Goal: Book appointment/travel/reservation

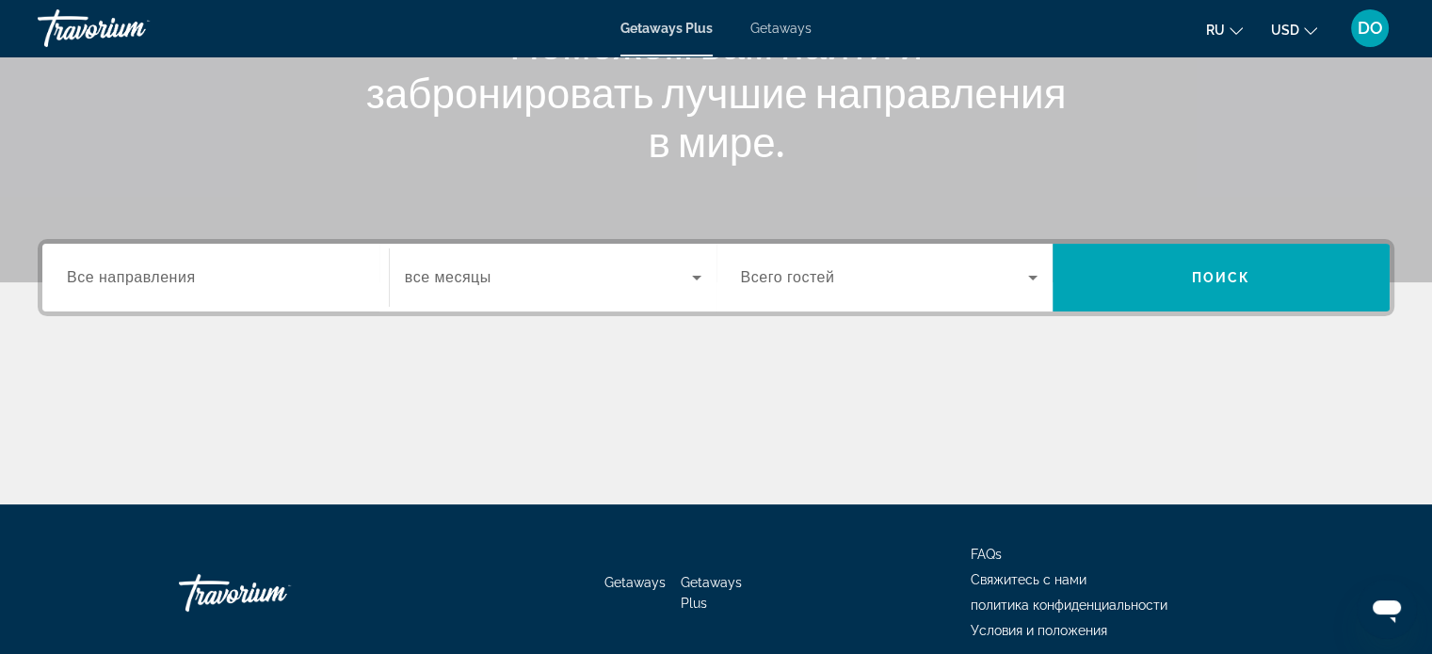
scroll to position [363, 0]
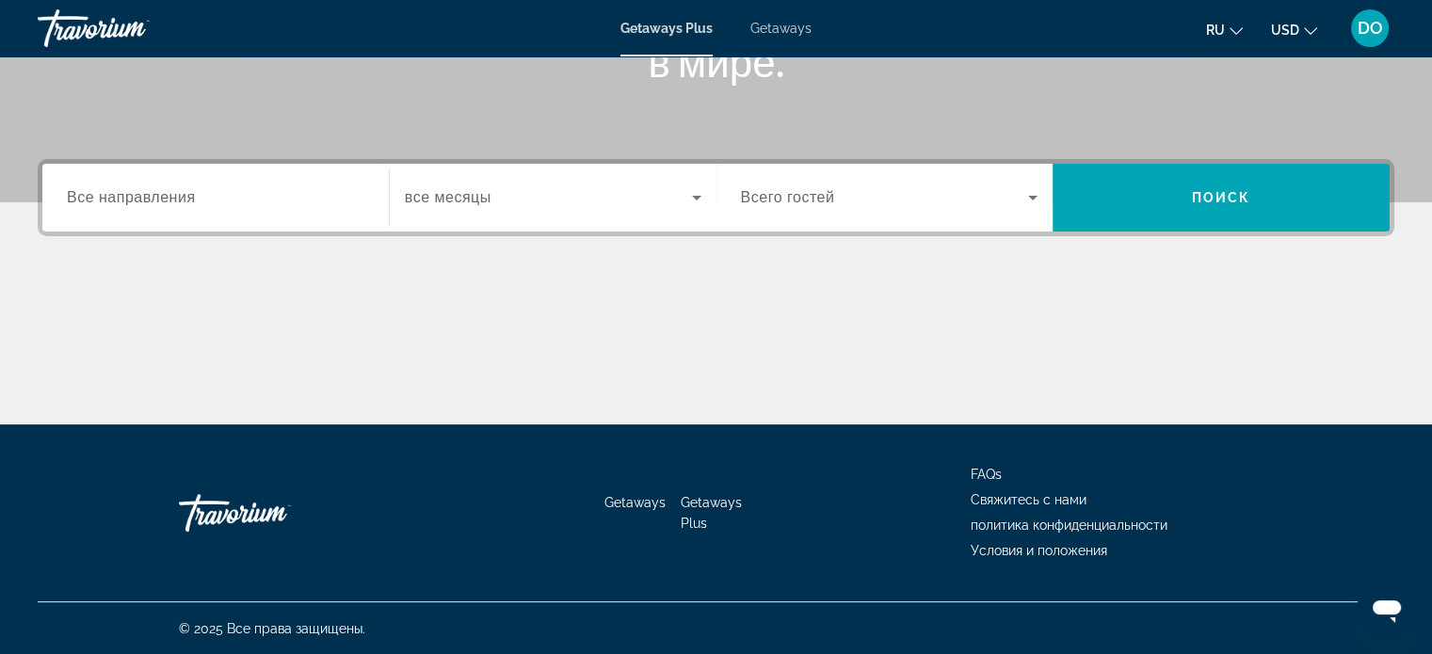
click at [686, 197] on icon "Search widget" at bounding box center [697, 197] width 23 height 23
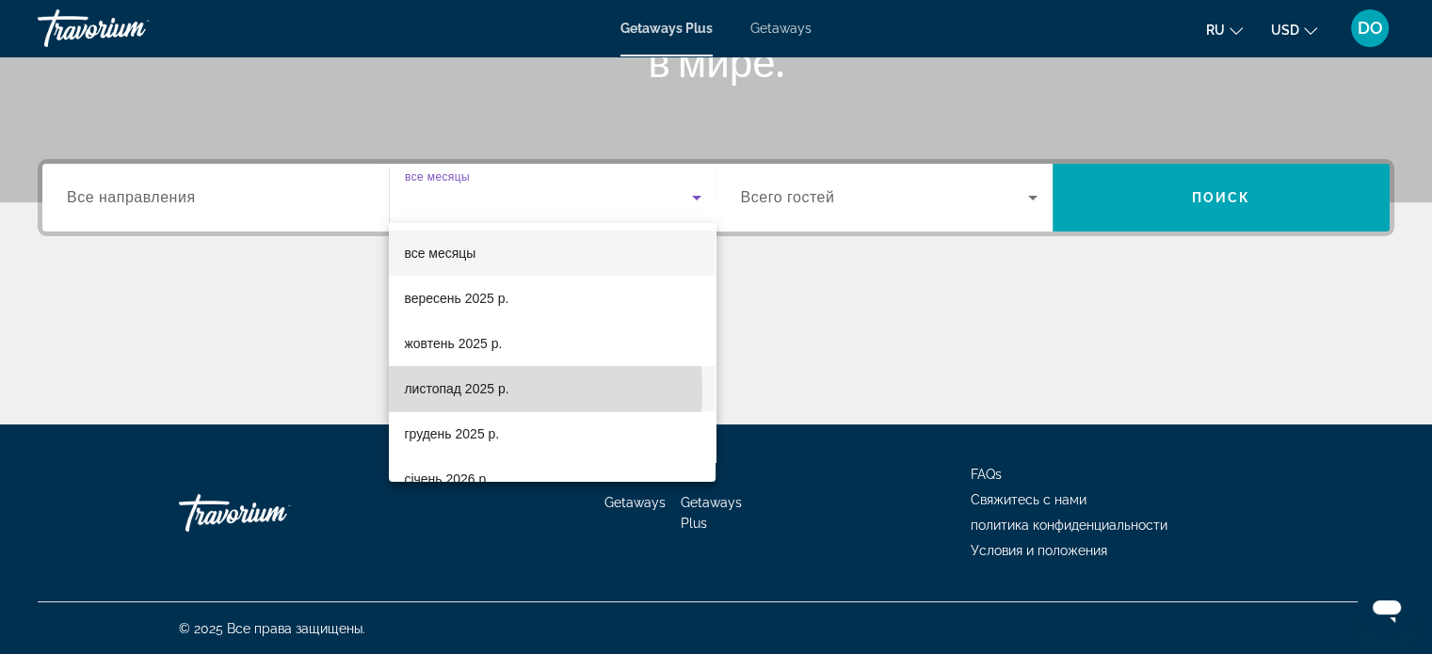
click at [431, 390] on span "листопад 2025 р." at bounding box center [456, 389] width 105 height 23
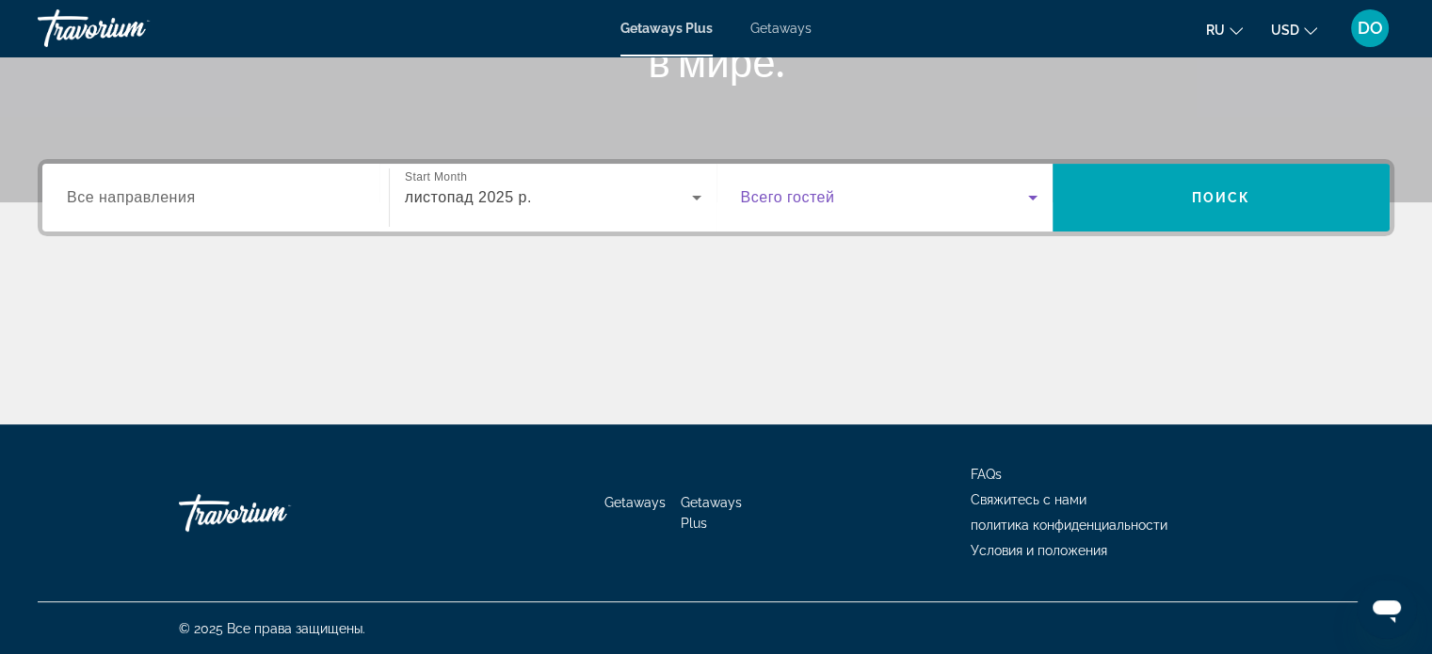
click at [1032, 191] on icon "Search widget" at bounding box center [1033, 197] width 23 height 23
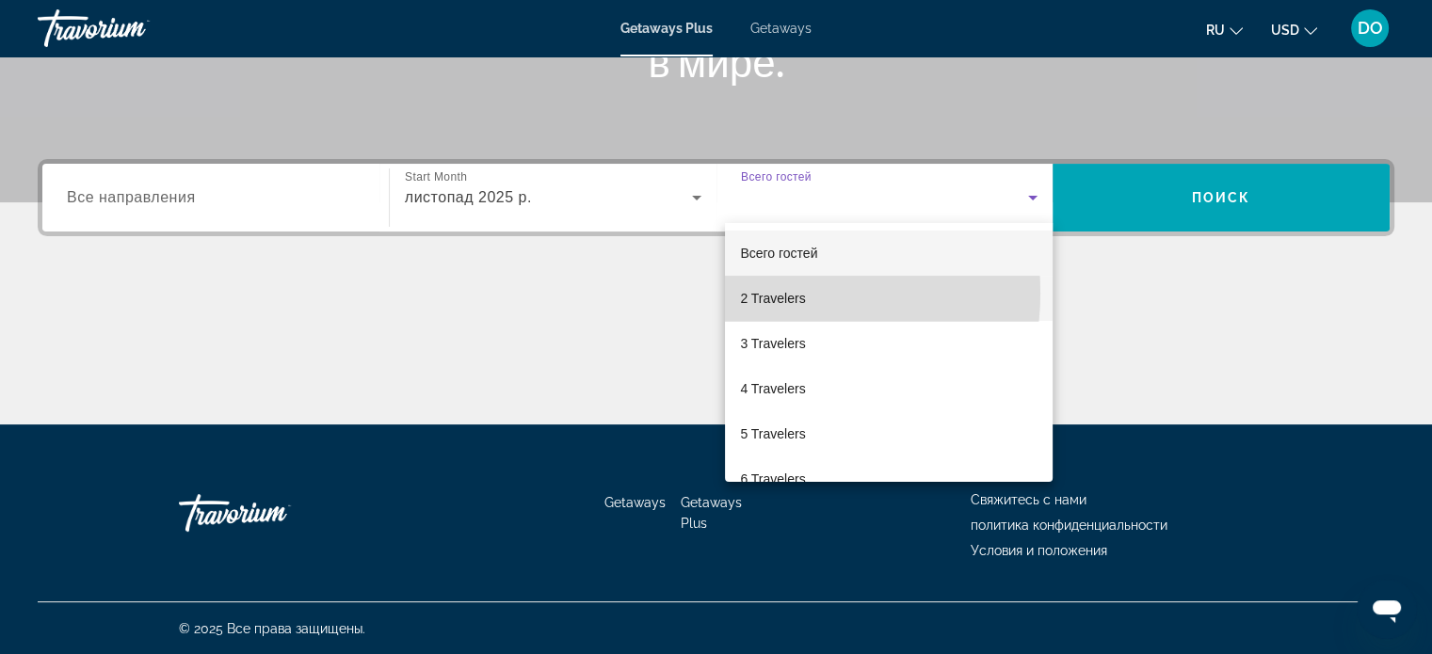
click at [767, 293] on span "2 Travelers" at bounding box center [772, 298] width 65 height 23
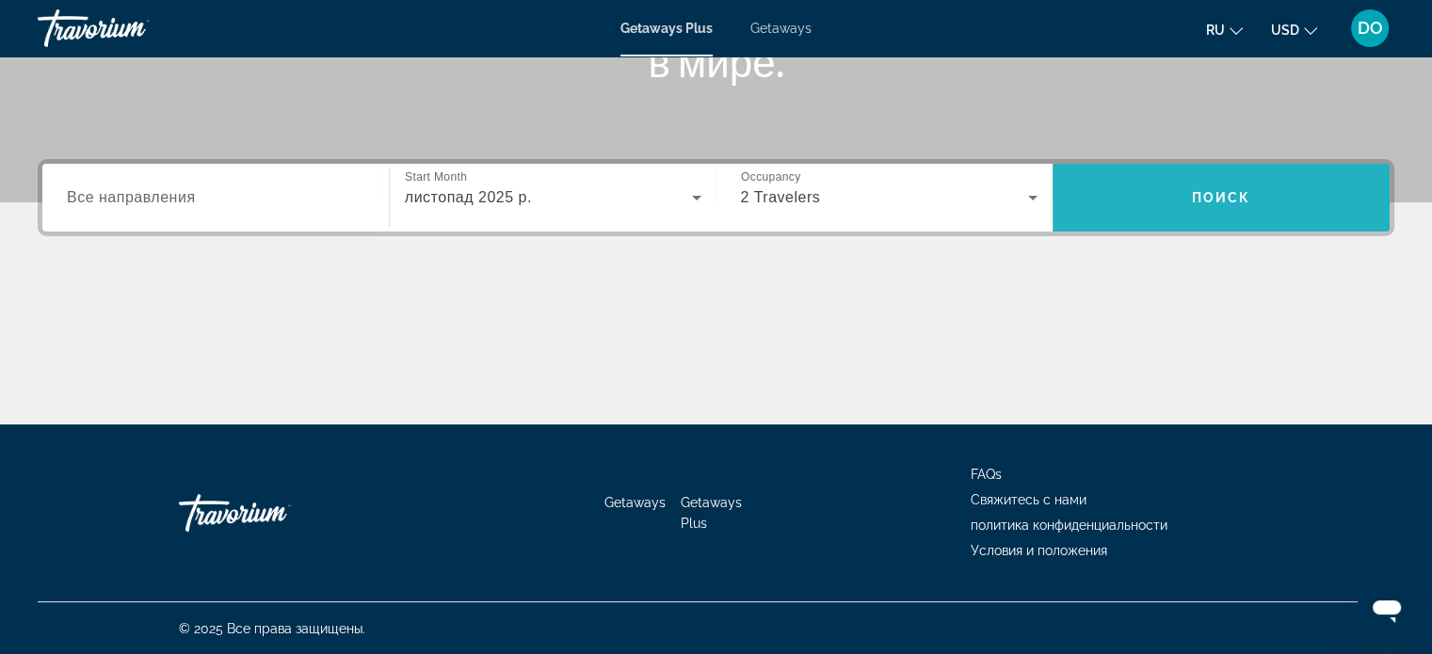
click at [1234, 186] on span "Search widget" at bounding box center [1221, 197] width 337 height 45
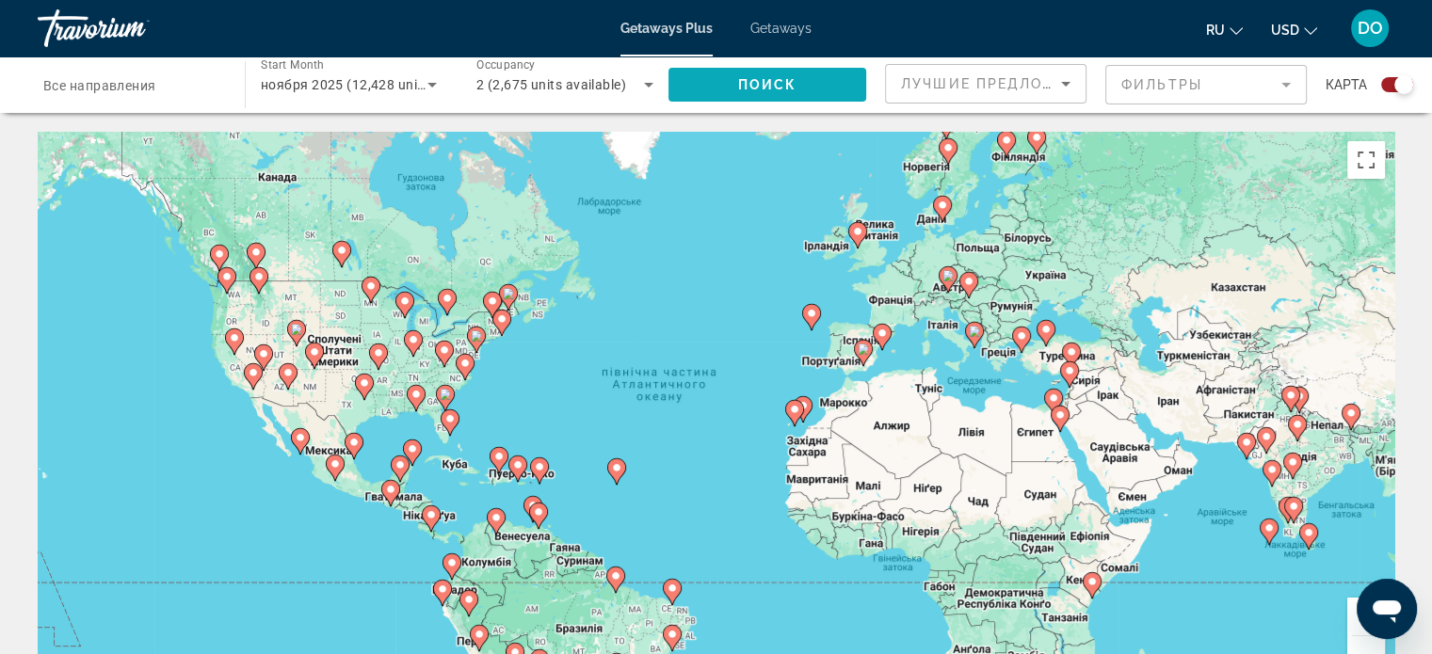
click at [771, 84] on span "Поиск" at bounding box center [767, 84] width 59 height 15
click at [193, 82] on input "Destination Все направления" at bounding box center [131, 85] width 177 height 23
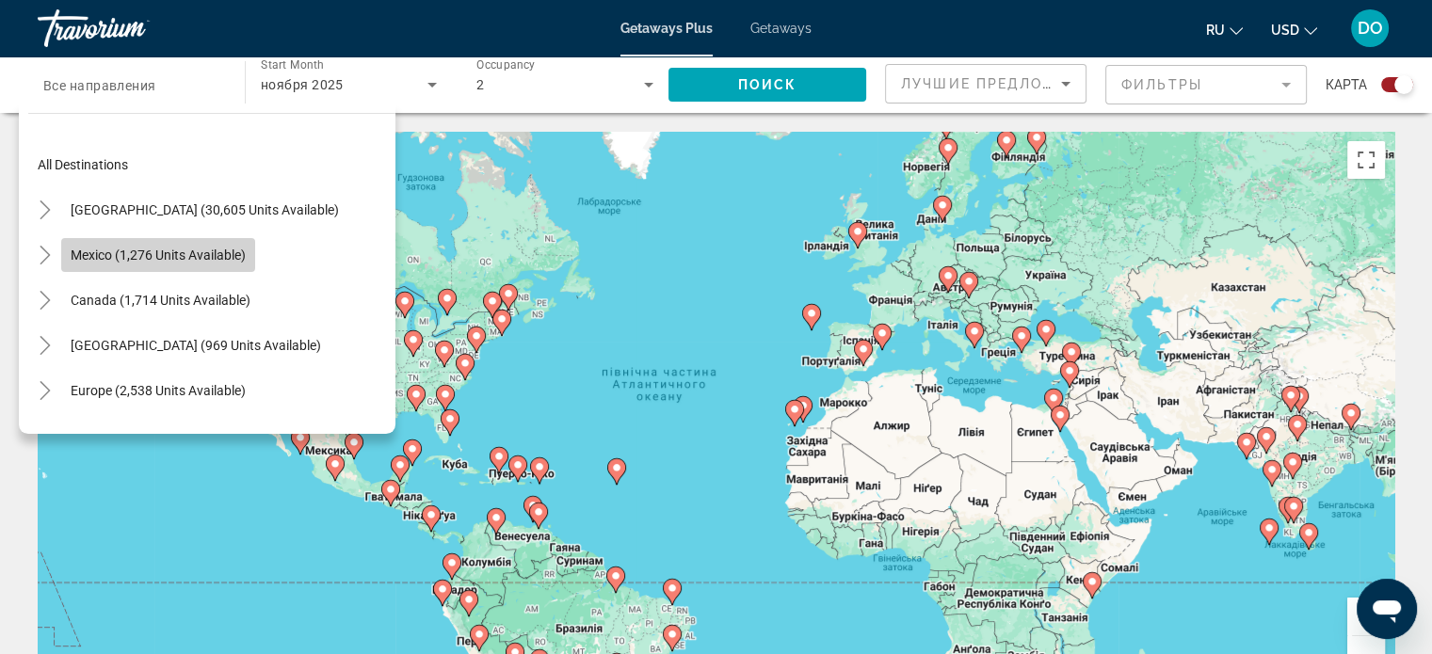
click at [189, 250] on span "Mexico (1,276 units available)" at bounding box center [158, 255] width 175 height 15
type input "**********"
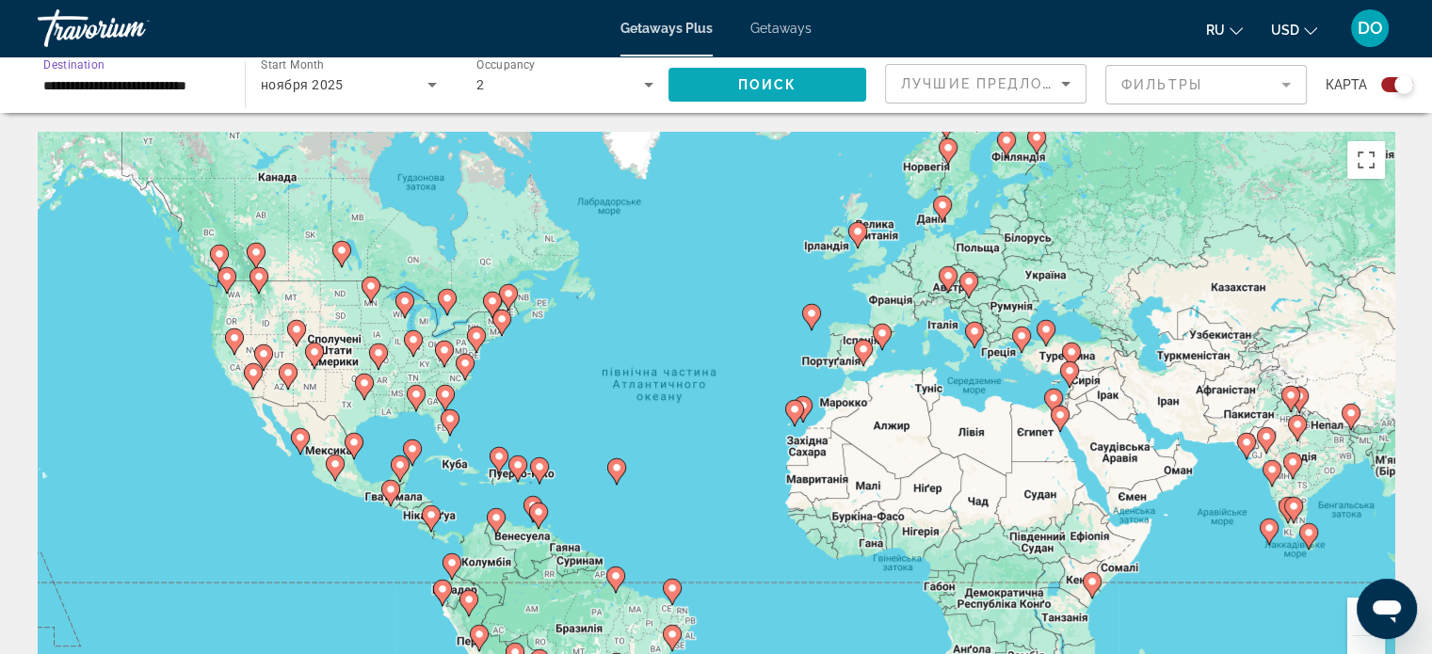
click at [787, 70] on span "Search widget" at bounding box center [768, 84] width 198 height 45
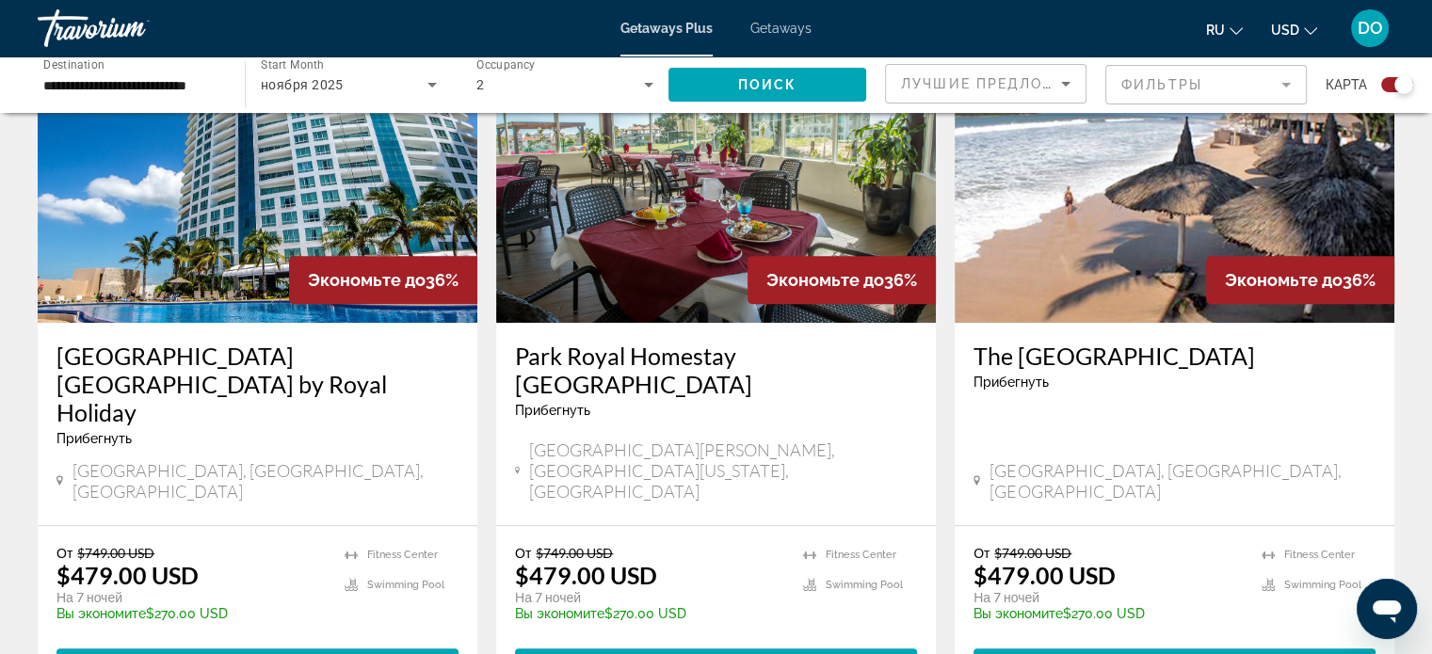
scroll to position [753, 0]
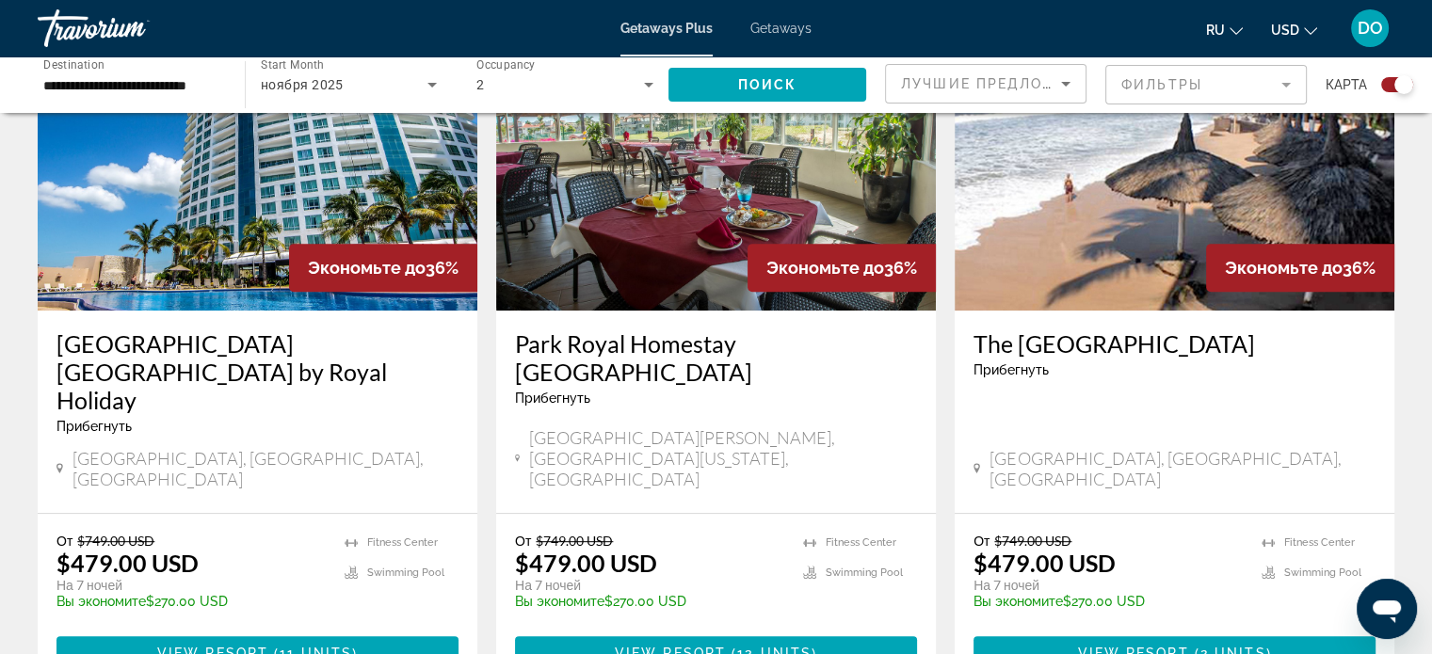
click at [173, 164] on img "Main content" at bounding box center [258, 159] width 440 height 301
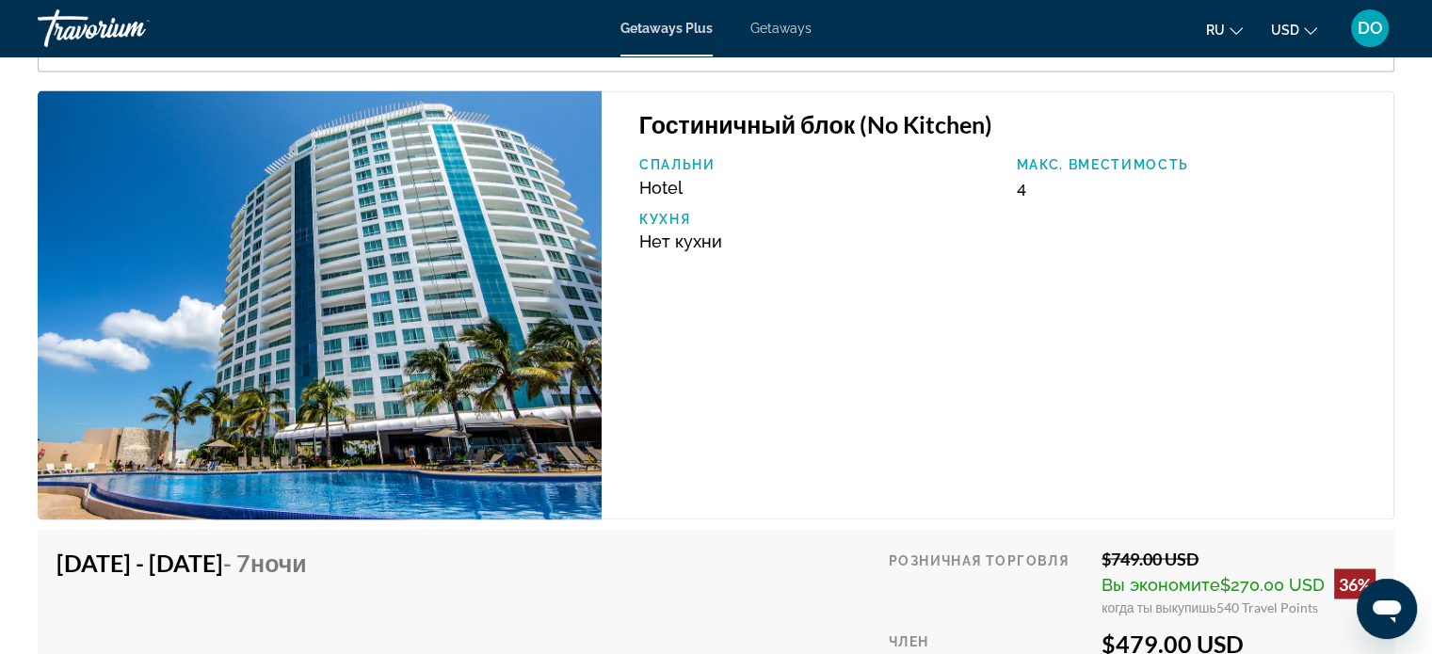
scroll to position [2758, 0]
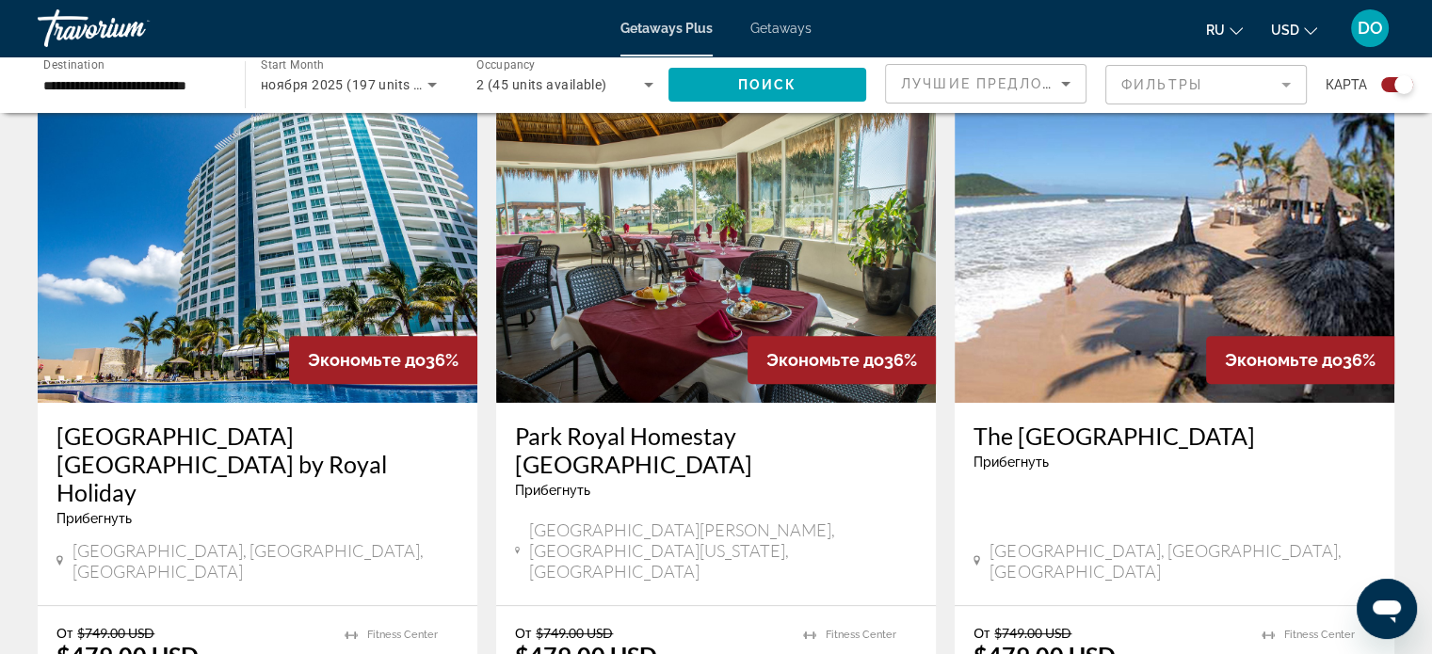
scroll to position [565, 0]
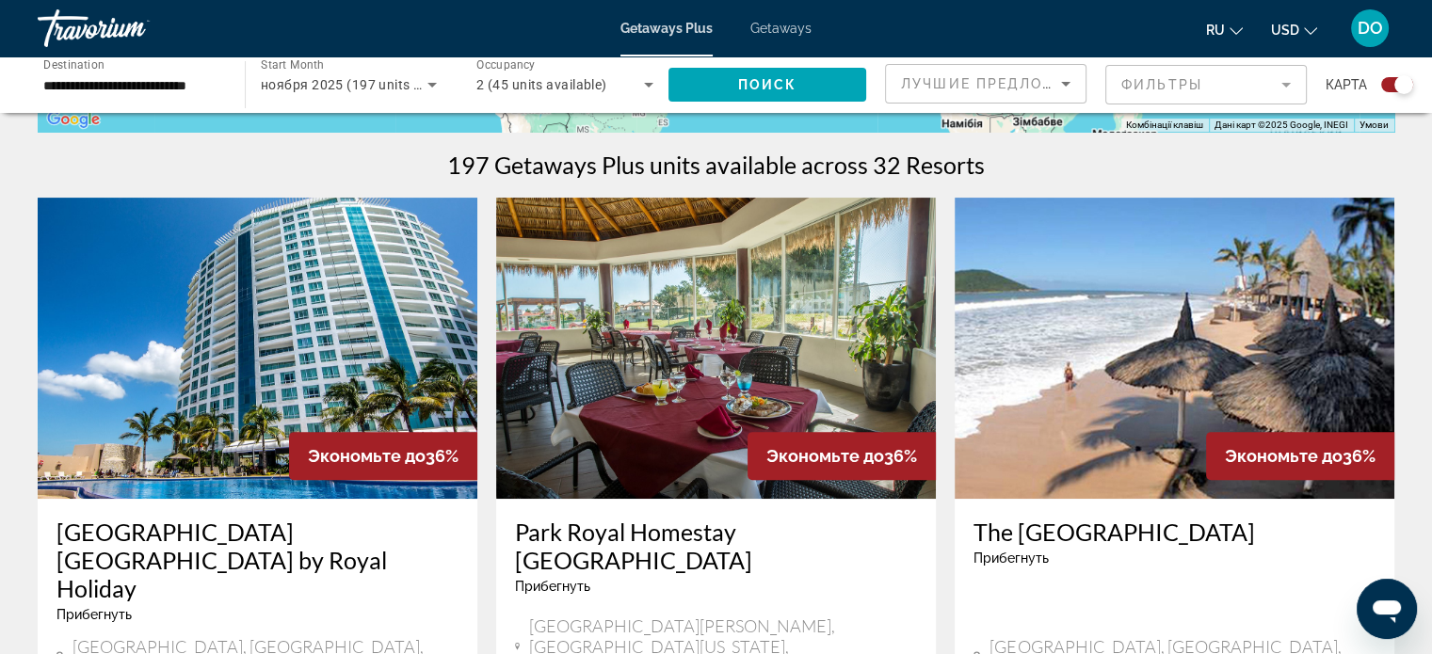
drag, startPoint x: 741, startPoint y: 290, endPoint x: 753, endPoint y: 289, distance: 12.3
click at [741, 291] on img "Main content" at bounding box center [716, 348] width 440 height 301
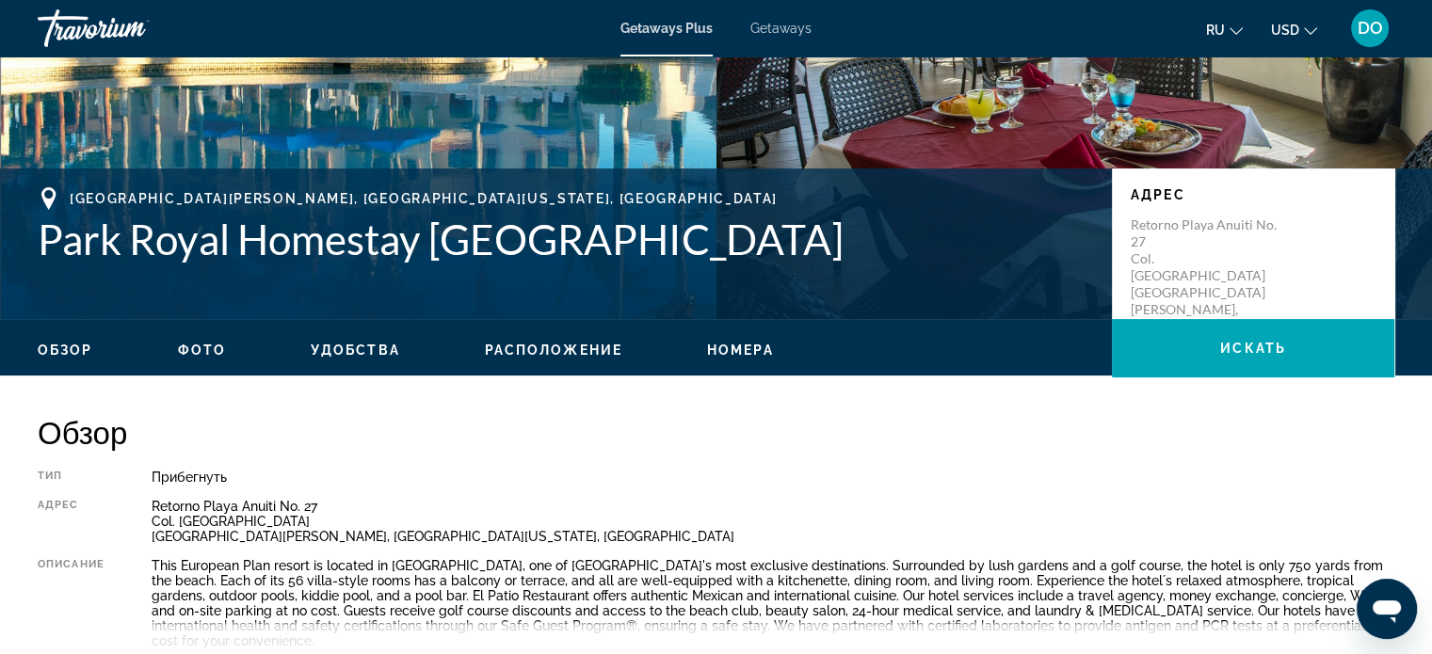
scroll to position [377, 0]
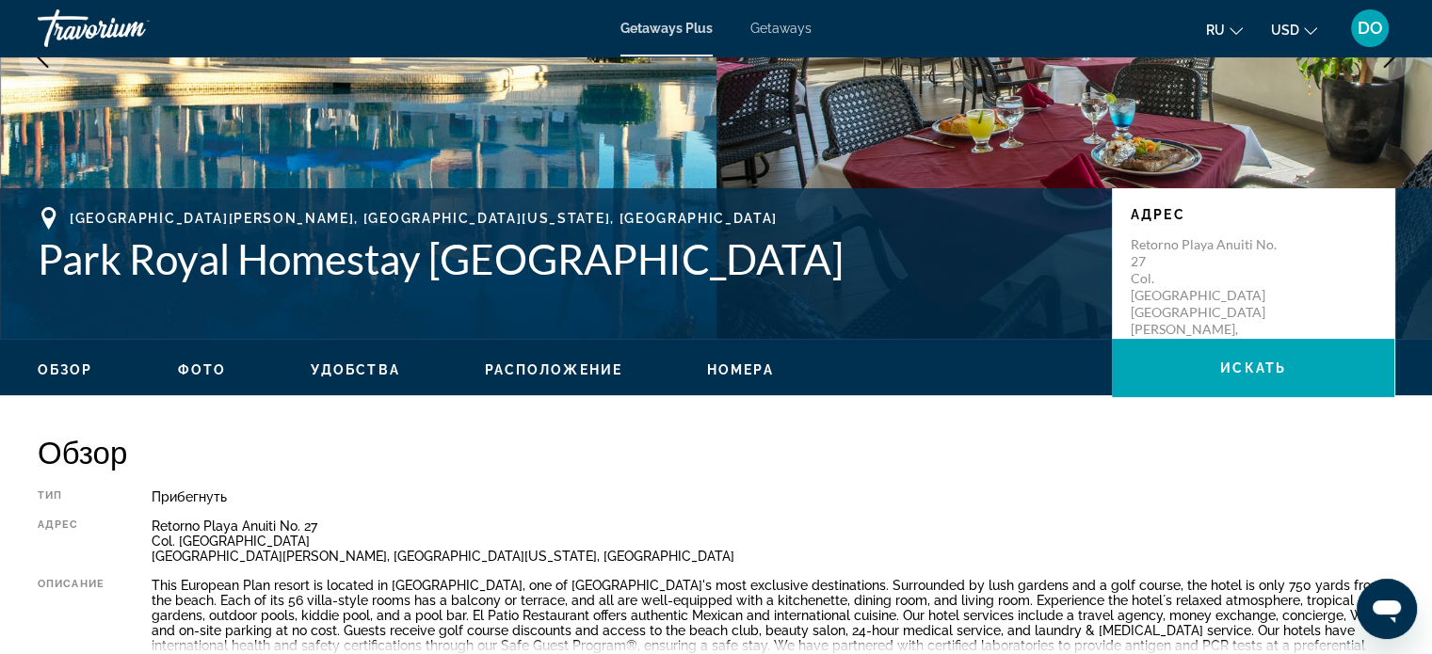
click at [341, 363] on span "Удобства" at bounding box center [355, 370] width 89 height 15
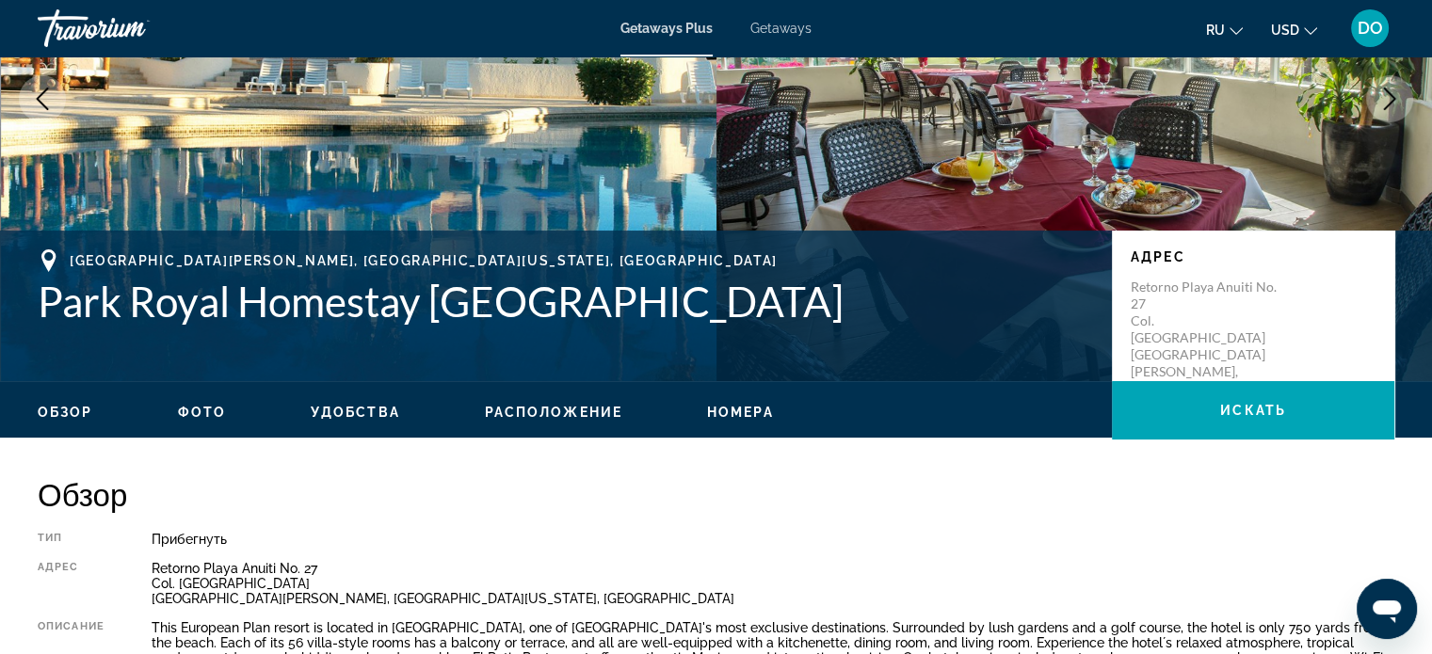
scroll to position [0, 0]
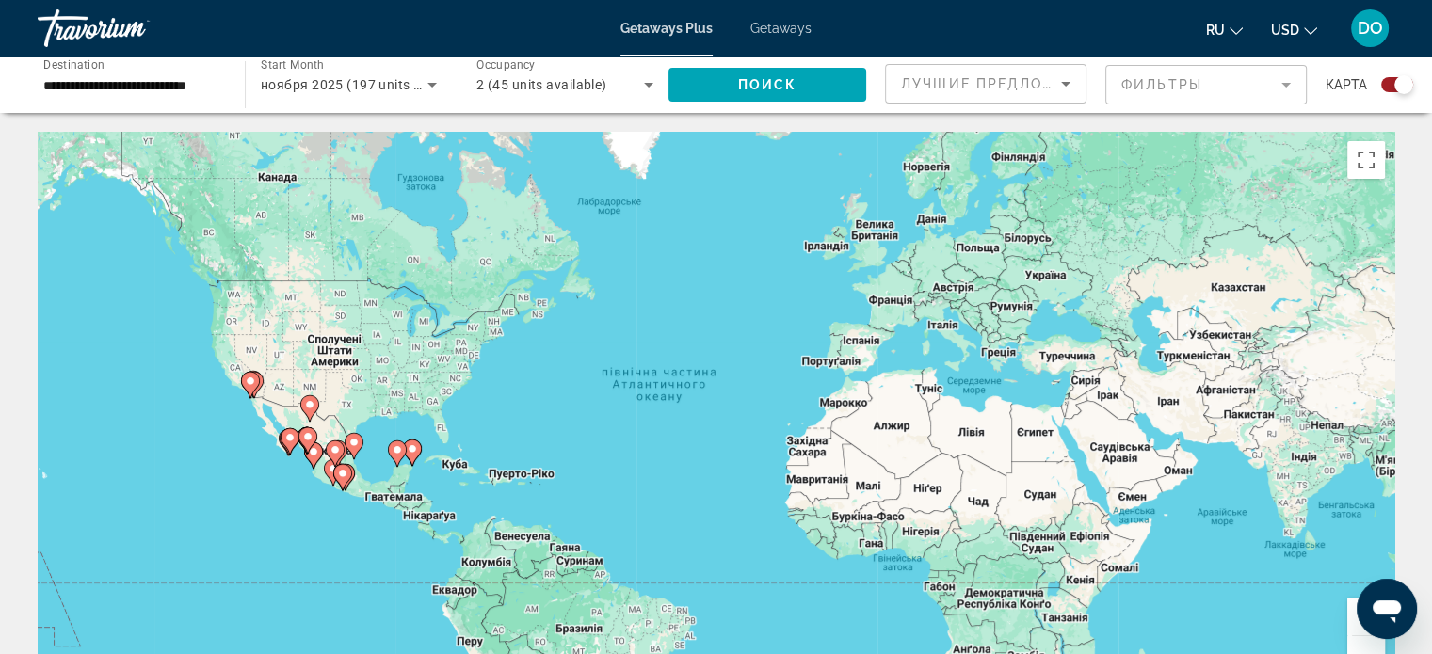
scroll to position [377, 0]
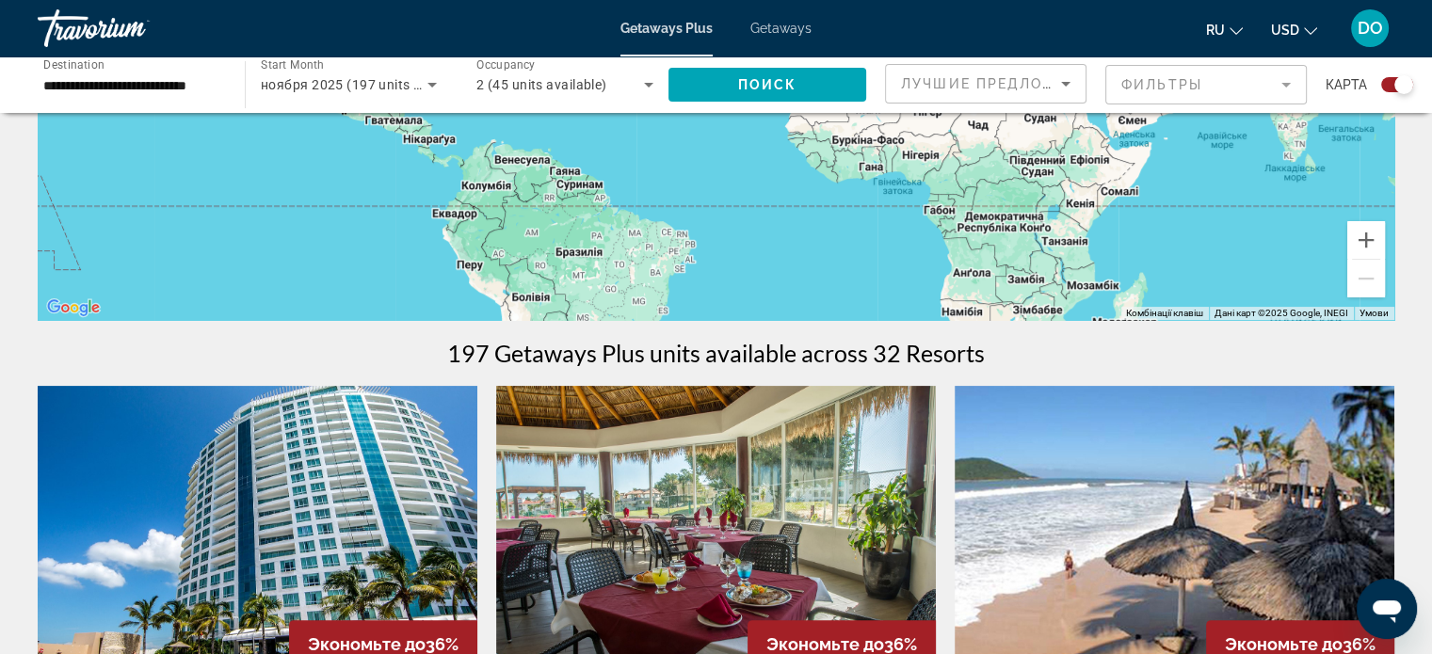
click at [1067, 81] on icon "Sort by" at bounding box center [1066, 84] width 23 height 23
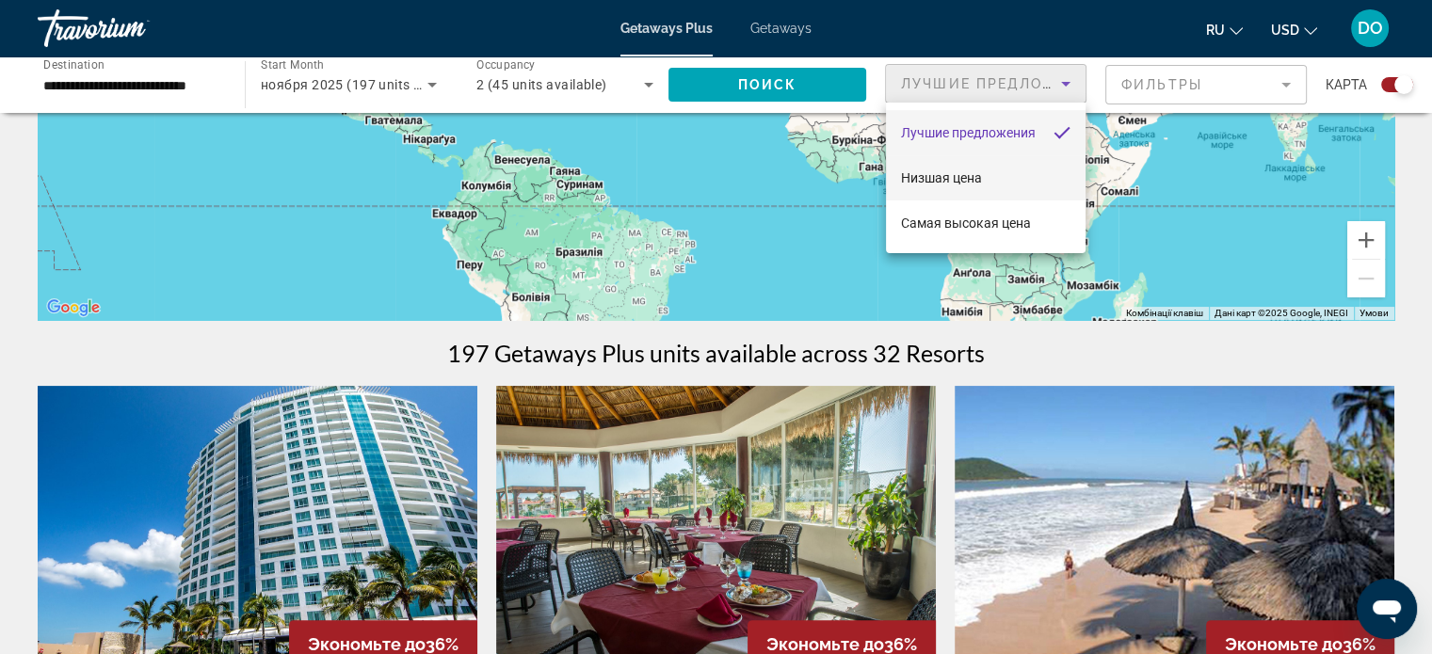
click at [965, 178] on span "Низшая цена" at bounding box center [941, 177] width 81 height 15
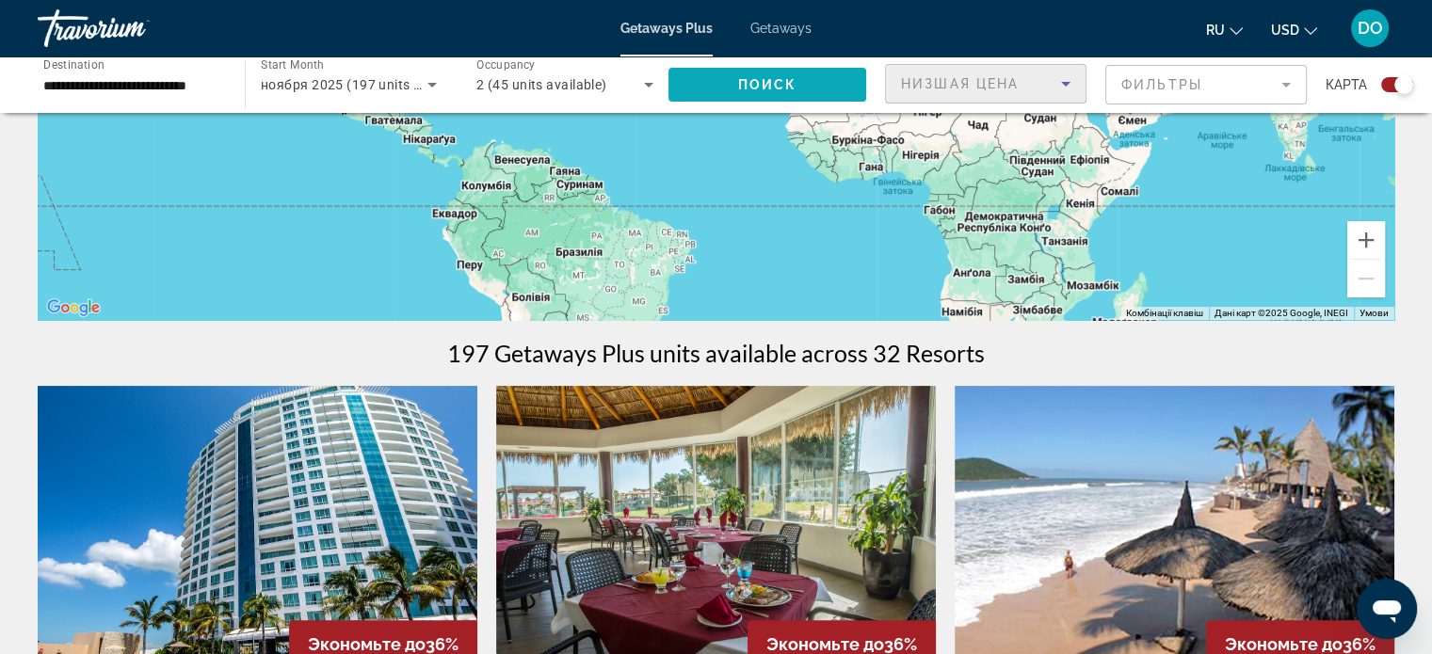
click at [776, 78] on span "Поиск" at bounding box center [767, 84] width 59 height 15
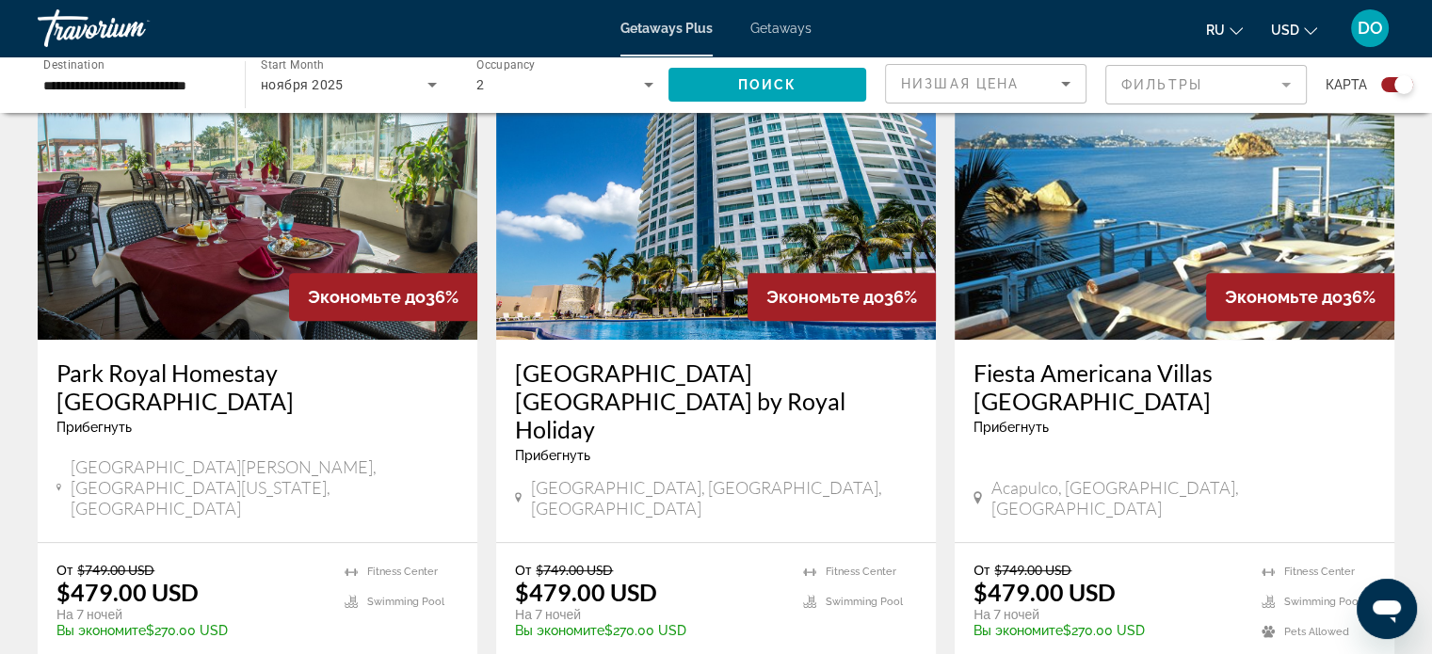
scroll to position [565, 0]
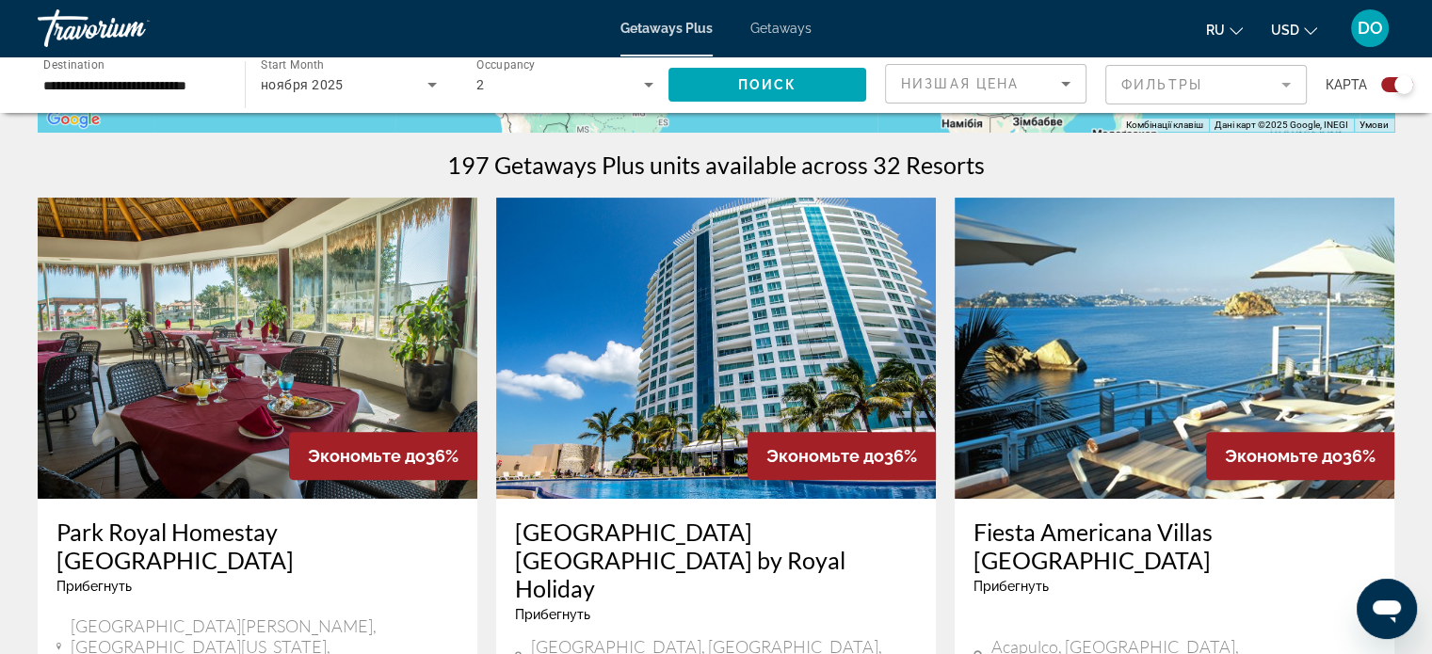
click at [1166, 342] on img "Main content" at bounding box center [1175, 348] width 440 height 301
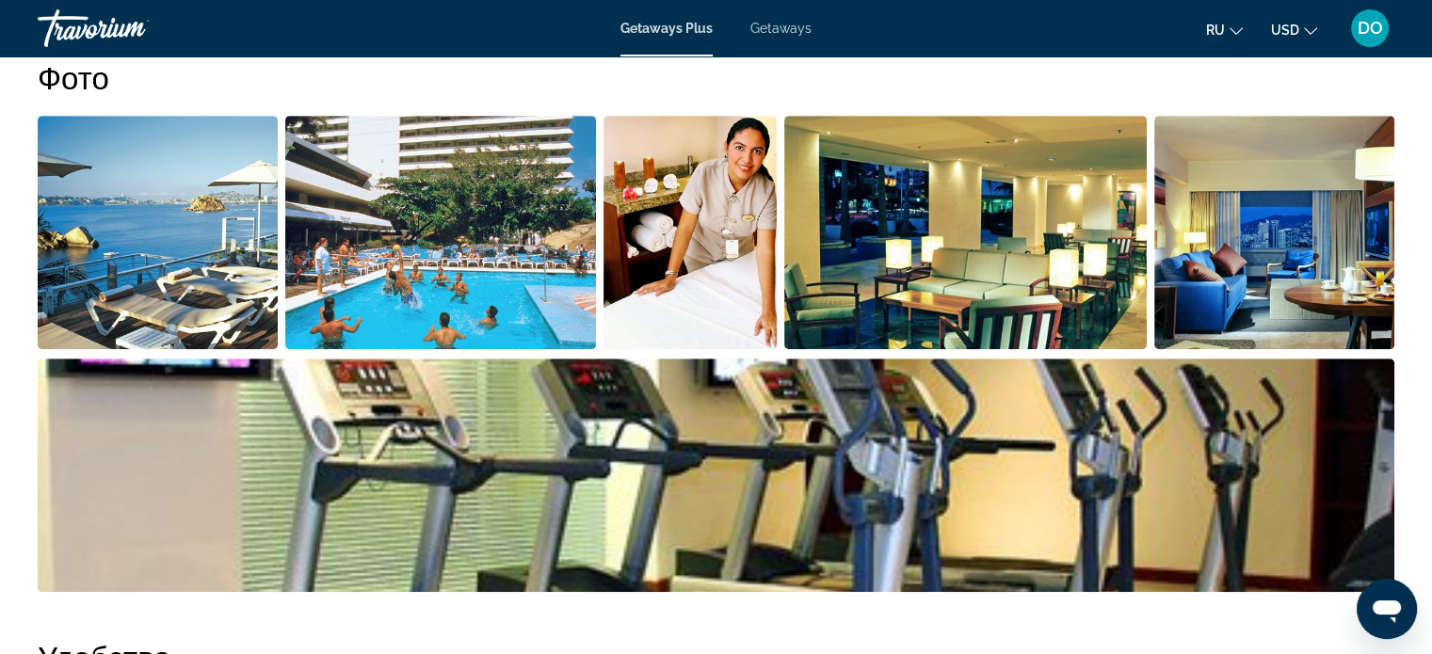
scroll to position [942, 0]
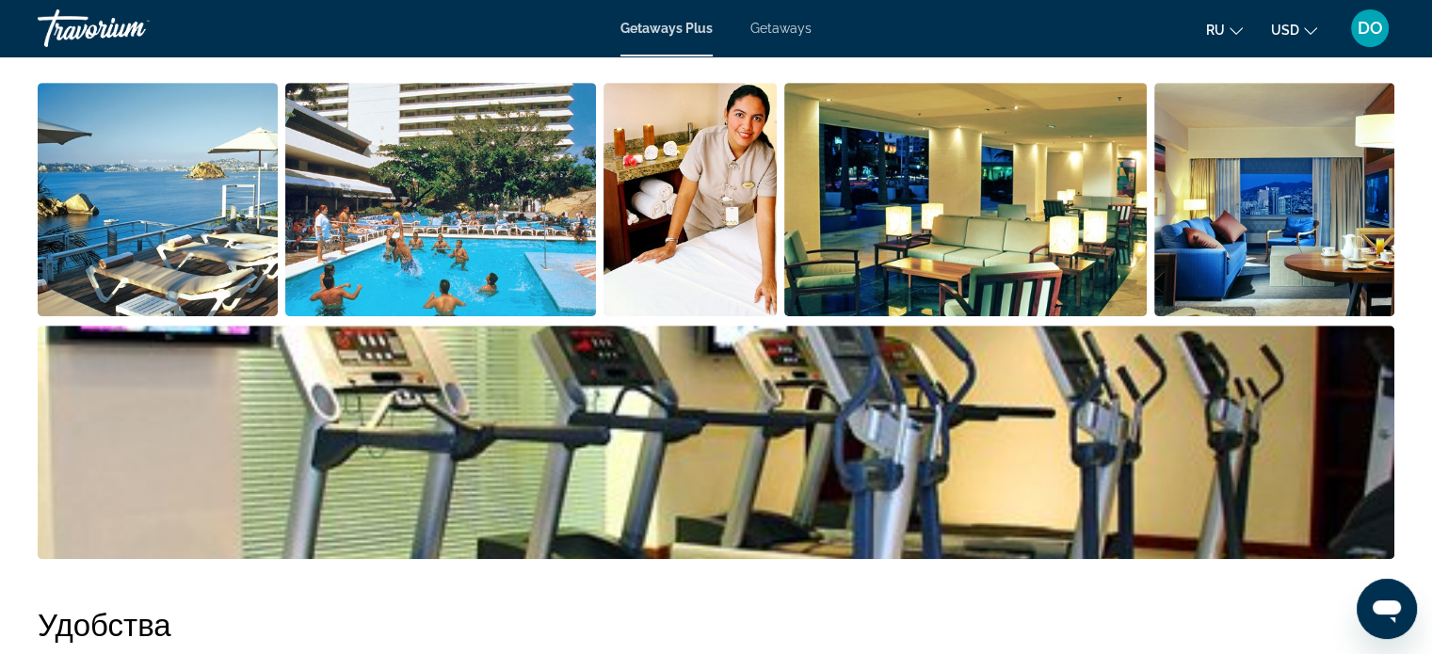
click at [1269, 229] on img "Open full-screen image slider" at bounding box center [1275, 200] width 240 height 234
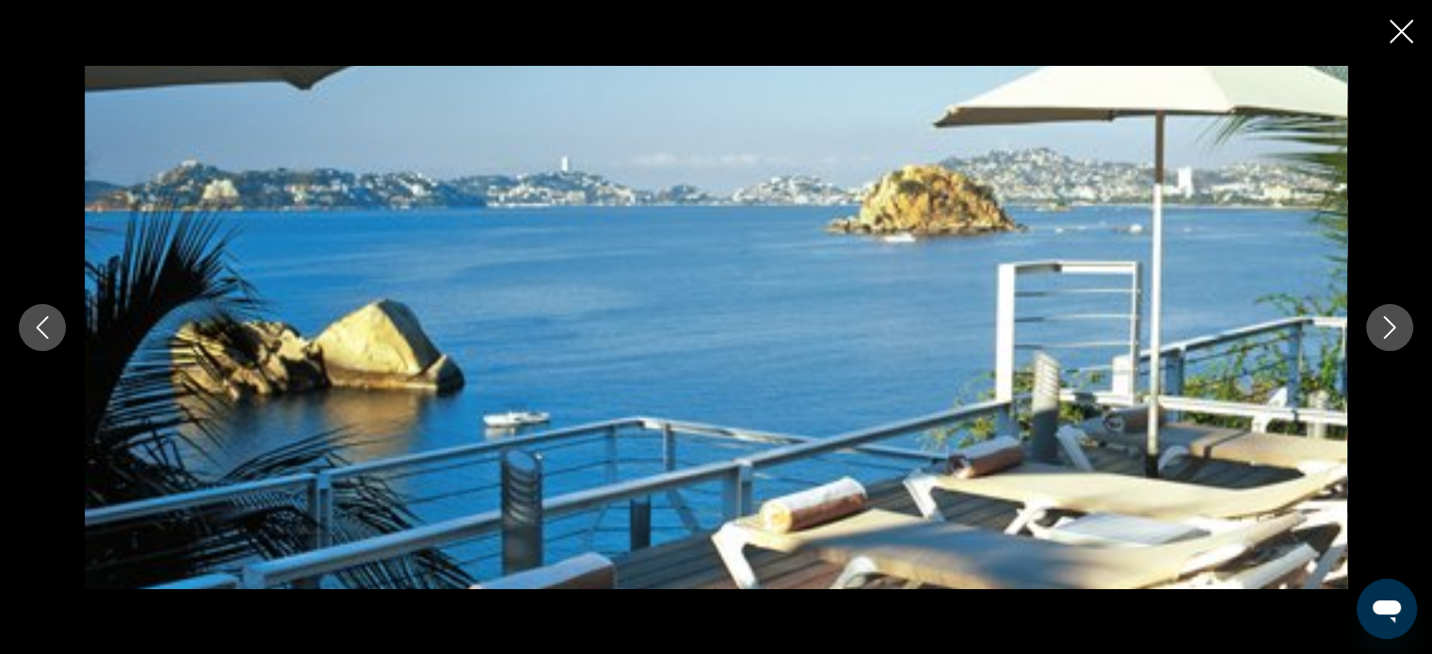
click at [1381, 327] on icon "Next image" at bounding box center [1390, 327] width 23 height 23
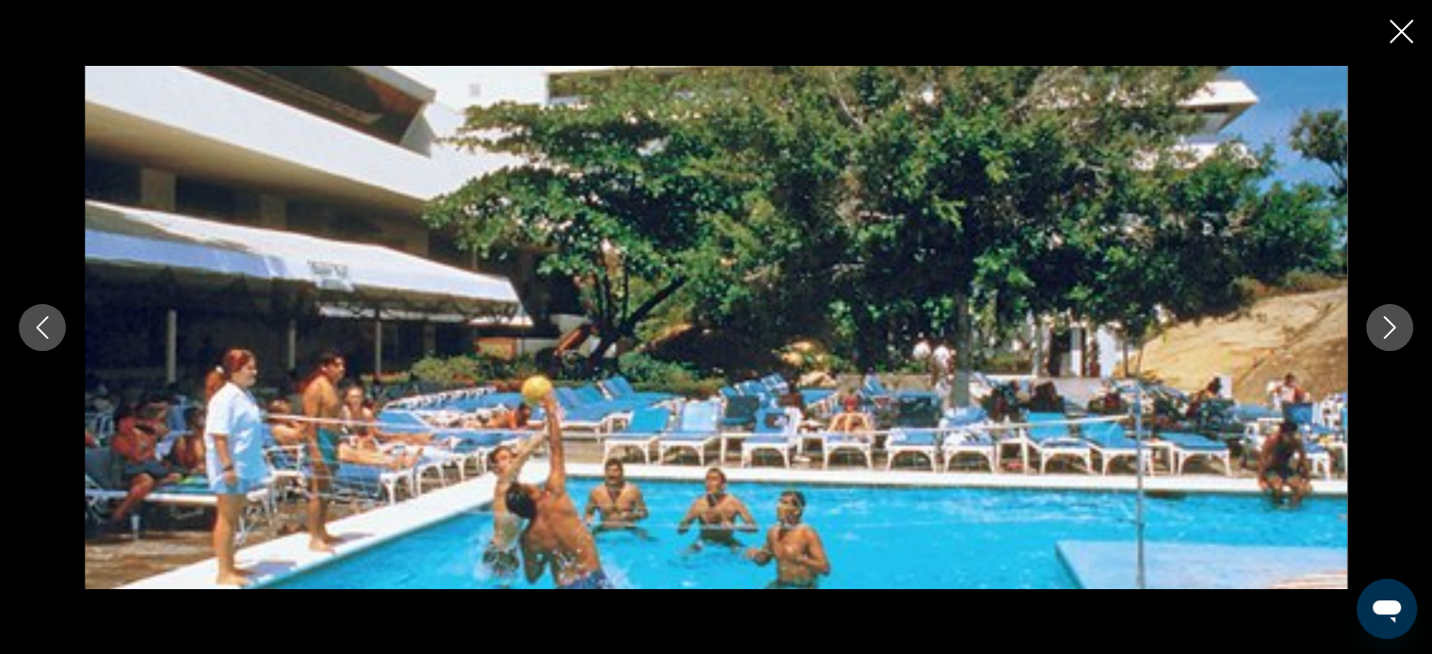
click at [1381, 327] on icon "Next image" at bounding box center [1390, 327] width 23 height 23
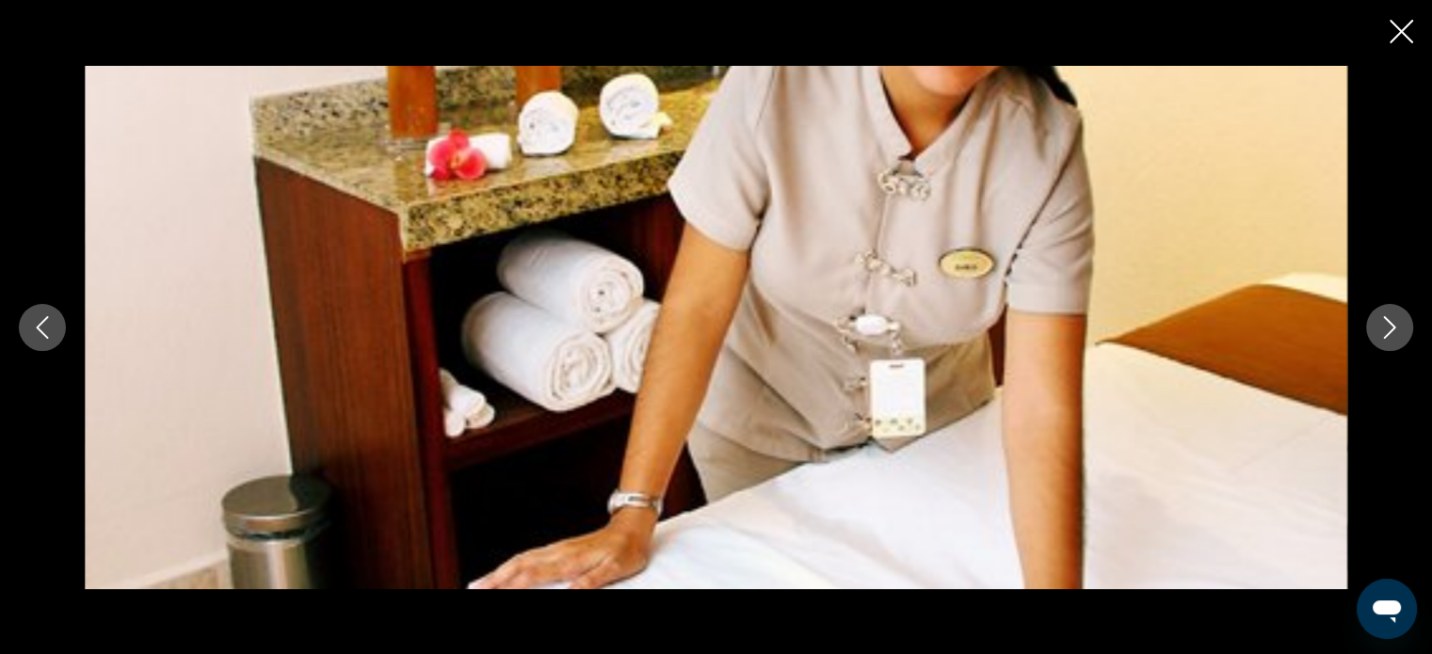
click at [1381, 327] on icon "Next image" at bounding box center [1390, 327] width 23 height 23
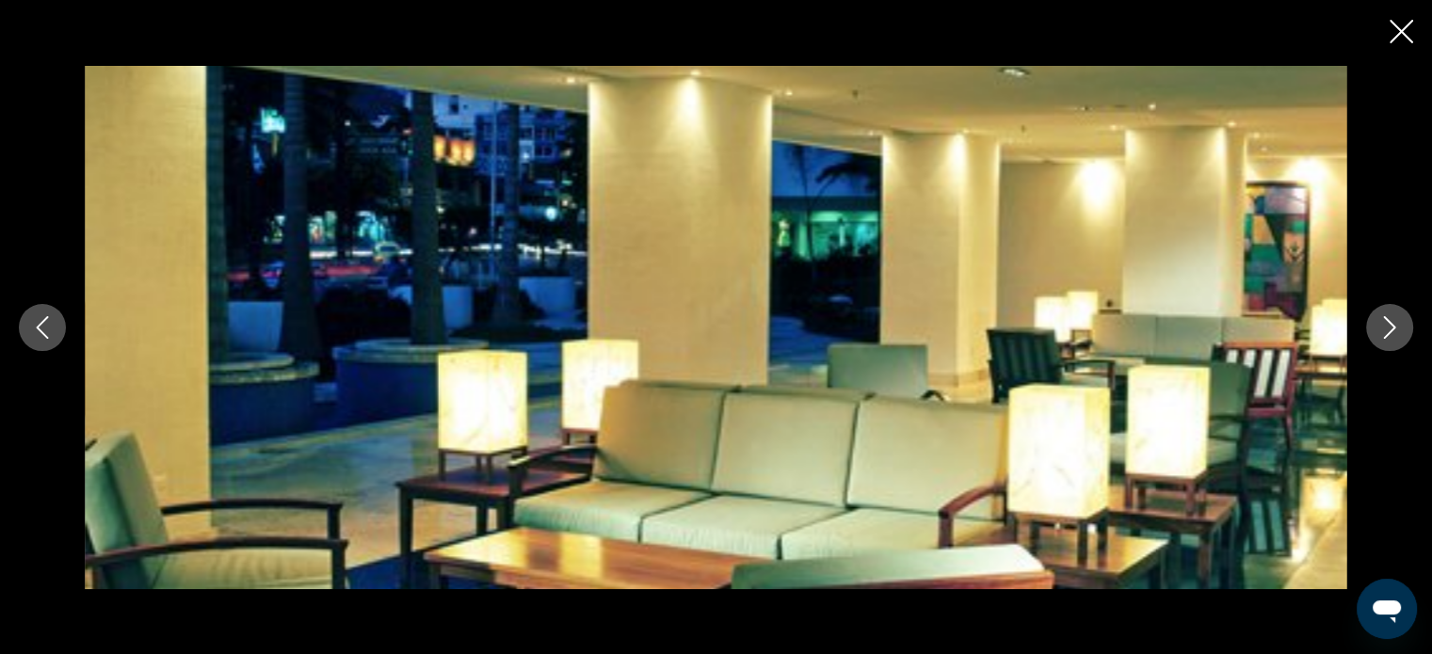
click at [1381, 327] on icon "Next image" at bounding box center [1390, 327] width 23 height 23
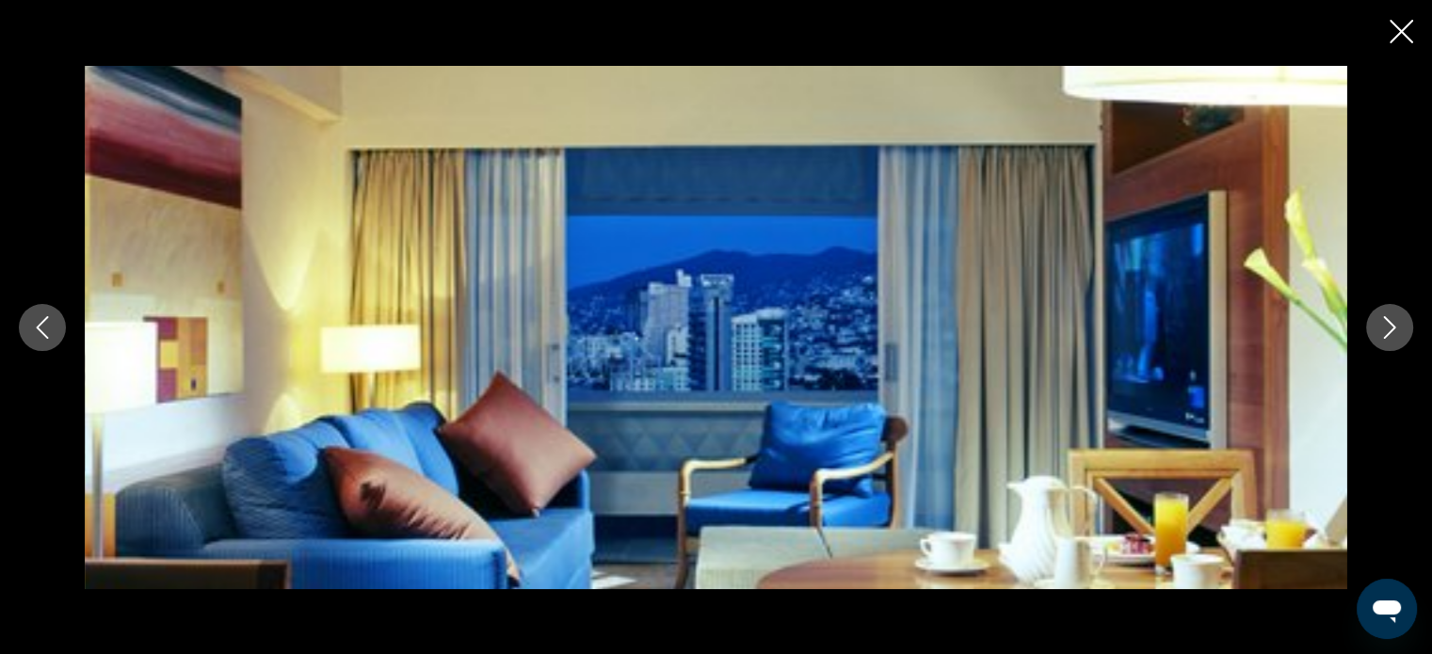
click at [1381, 327] on icon "Next image" at bounding box center [1390, 327] width 23 height 23
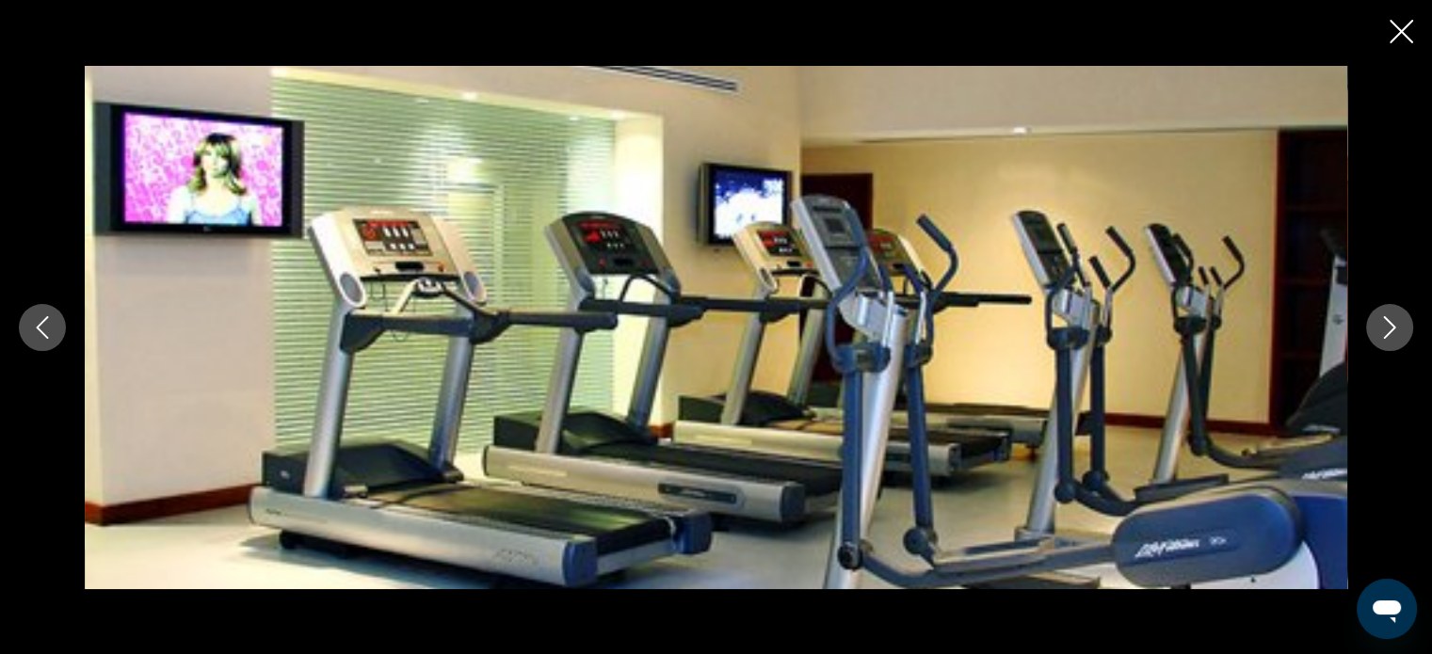
click at [1381, 327] on icon "Next image" at bounding box center [1390, 327] width 23 height 23
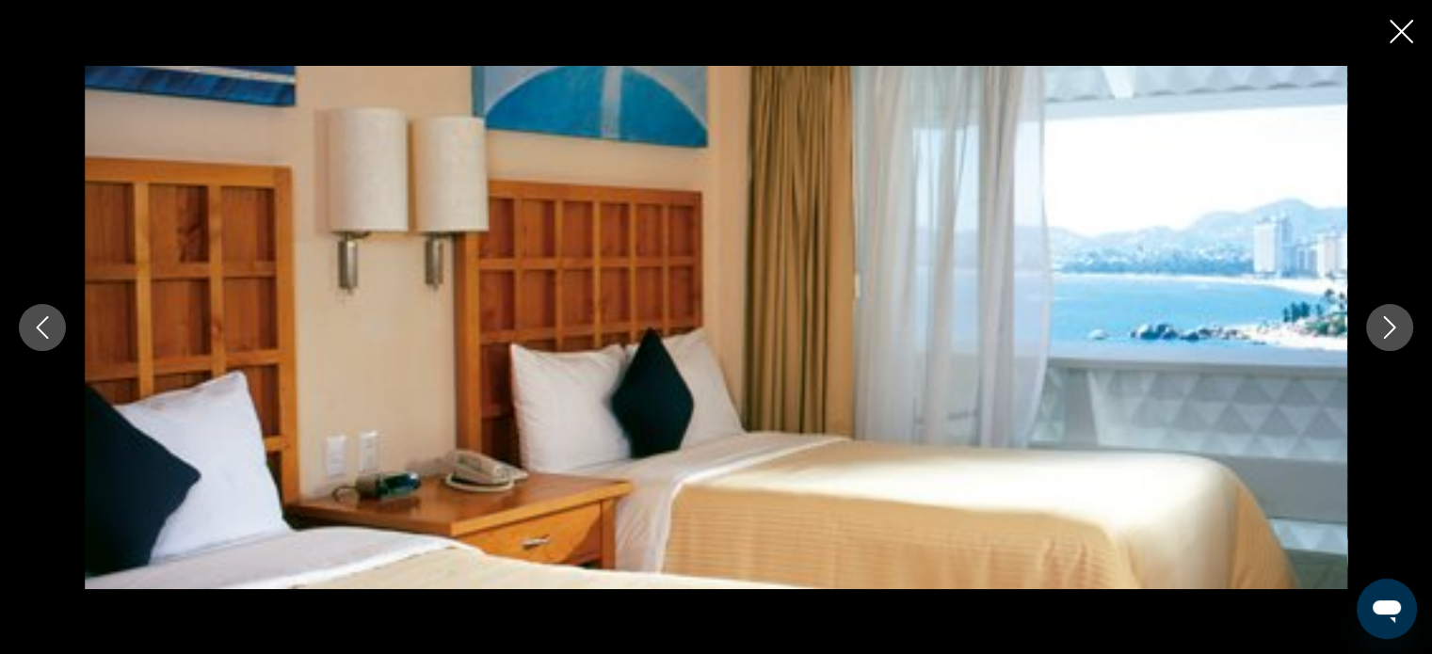
click at [1392, 18] on div "prev next" at bounding box center [716, 327] width 1432 height 654
click at [1397, 19] on button "Close slideshow" at bounding box center [1402, 33] width 24 height 29
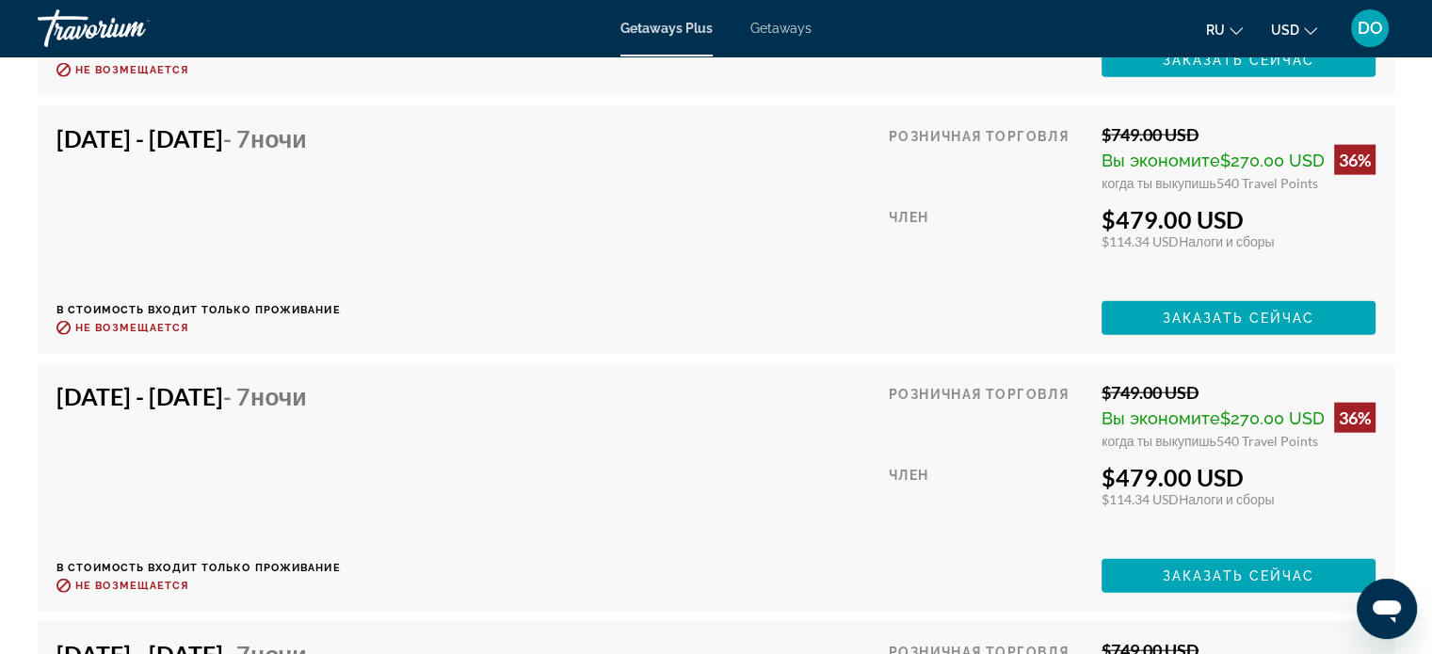
scroll to position [4402, 0]
